Goal: Navigation & Orientation: Find specific page/section

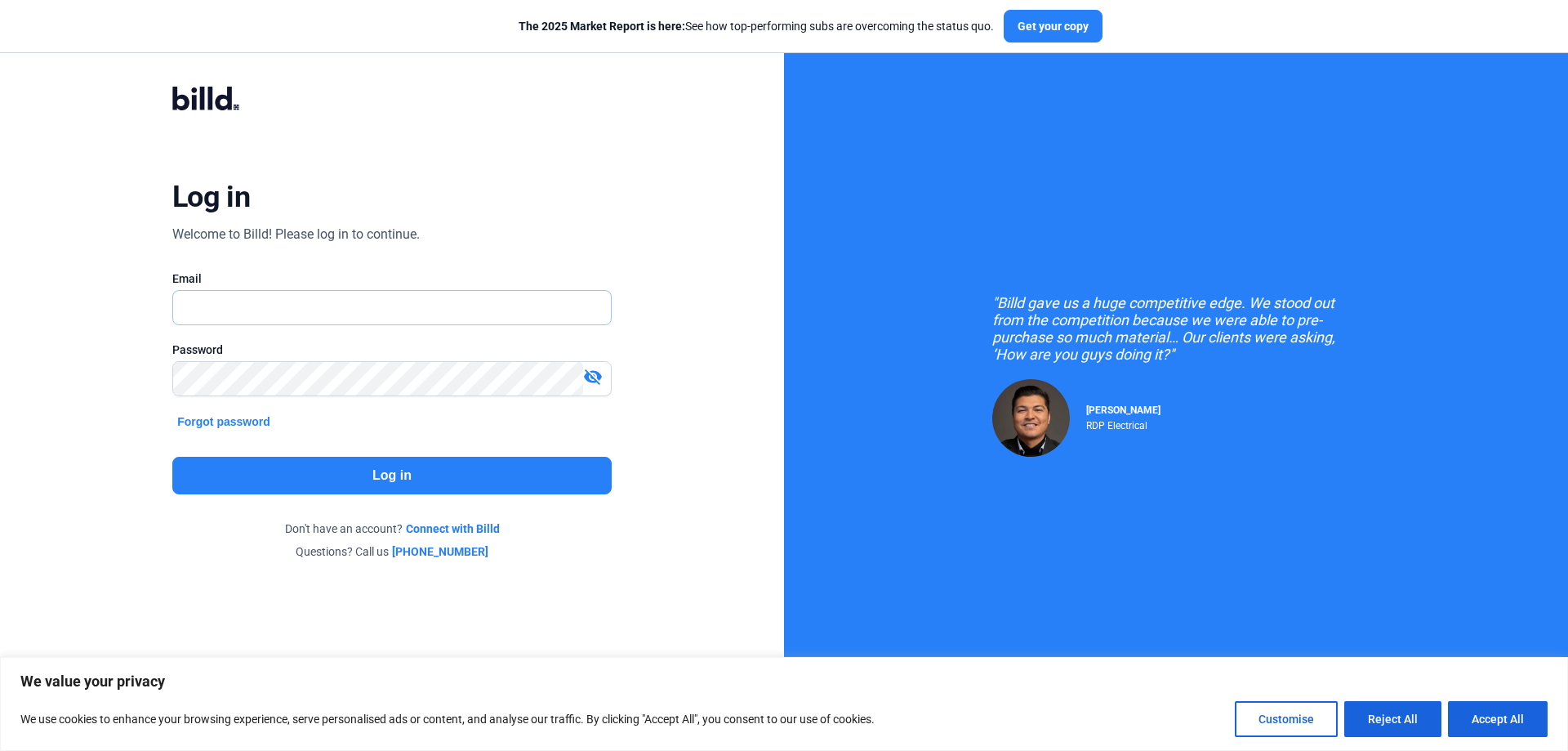
click at [236, 304] on input "text" at bounding box center [392, 308] width 438 height 34
type input "[EMAIL_ADDRESS][DOMAIN_NAME]"
click at [406, 478] on button "Log in" at bounding box center [391, 475] width 439 height 38
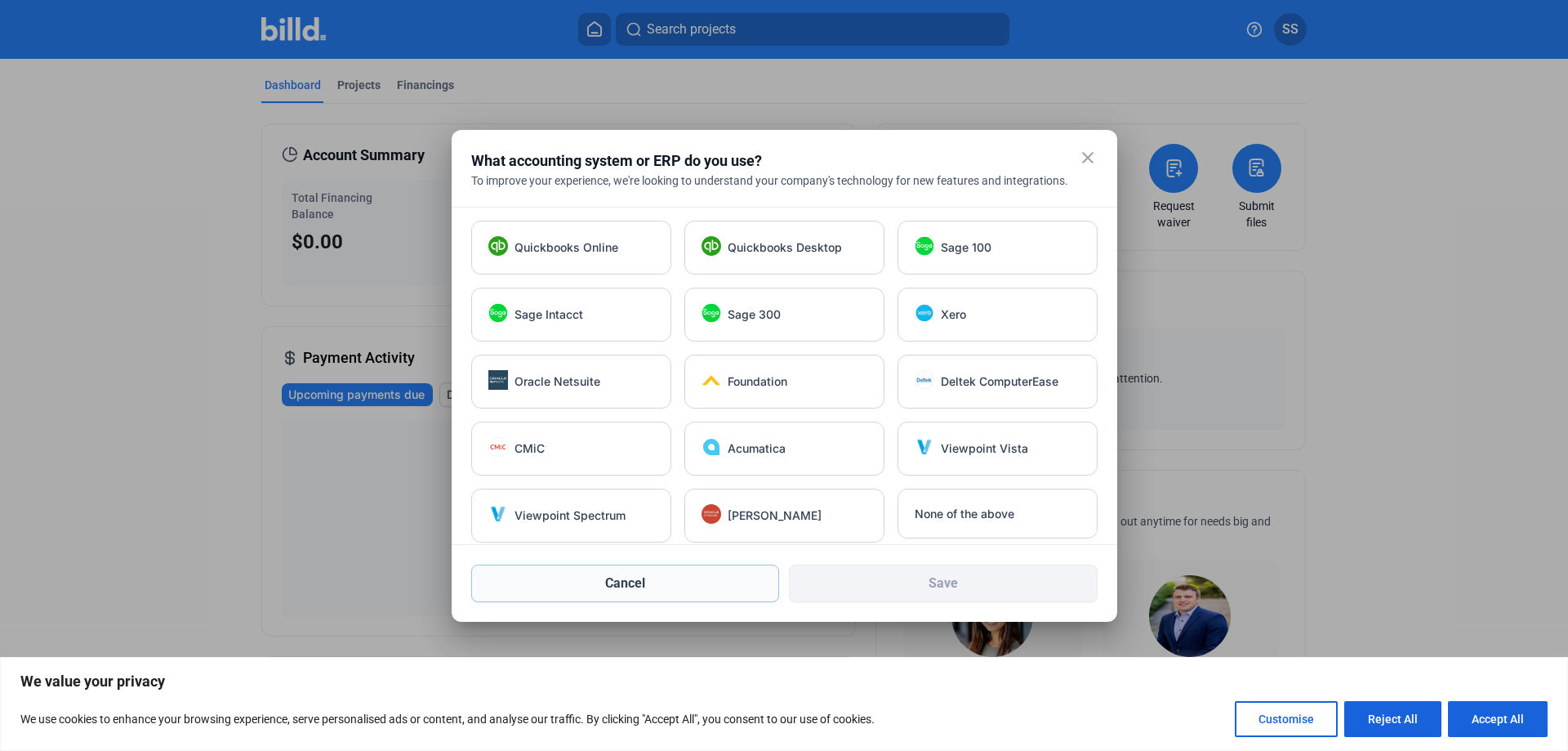
click at [646, 589] on button "Cancel" at bounding box center [625, 584] width 309 height 38
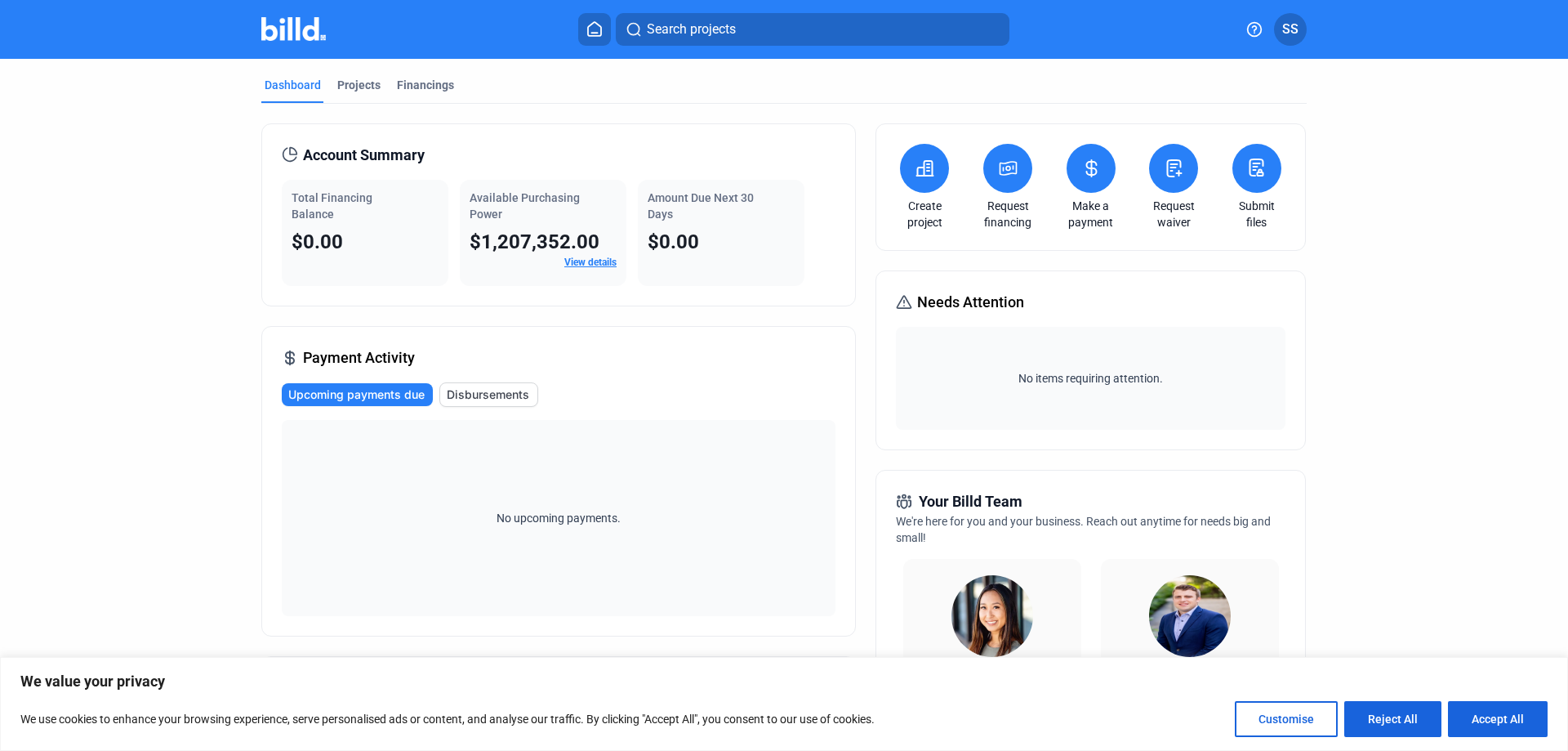
click at [1291, 28] on span "SS" at bounding box center [1290, 30] width 16 height 20
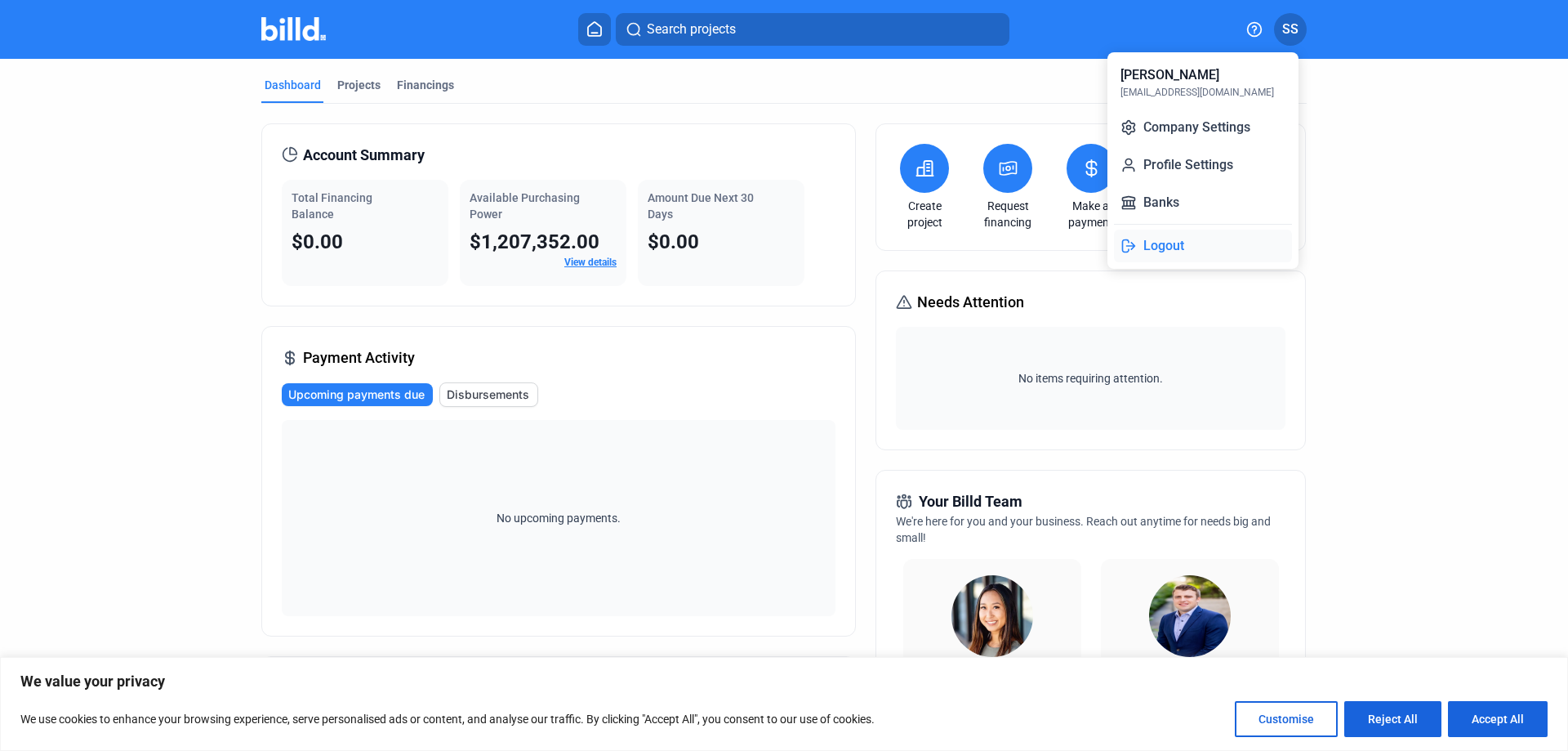
click at [1161, 248] on button "Logout" at bounding box center [1203, 245] width 178 height 33
